Goal: Information Seeking & Learning: Learn about a topic

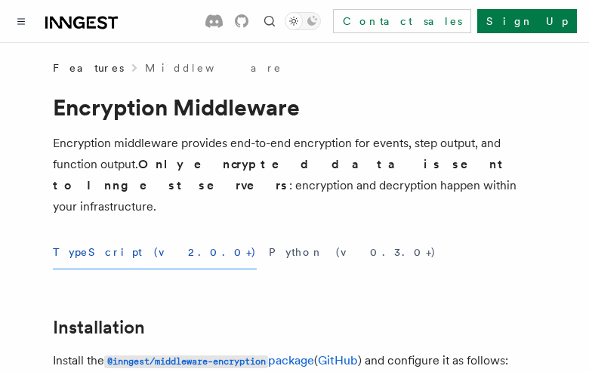
click at [100, 236] on button "TypeScript (v2.0.0+)" at bounding box center [155, 253] width 204 height 34
click at [269, 236] on button "Python (v0.3.0+)" at bounding box center [353, 253] width 168 height 34
